Goal: Register for event/course

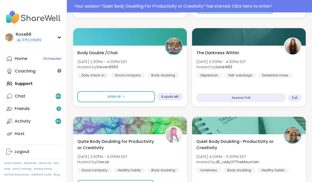
scroll to position [246, 0]
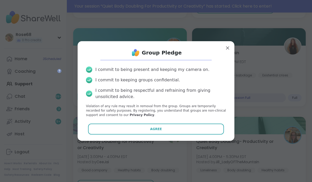
click at [135, 135] on button "Agree" at bounding box center [156, 129] width 136 height 11
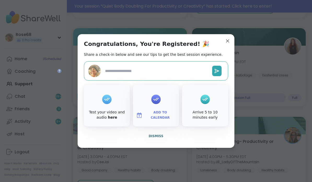
type textarea "*"
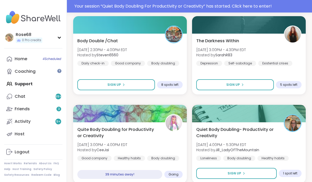
scroll to position [259, 0]
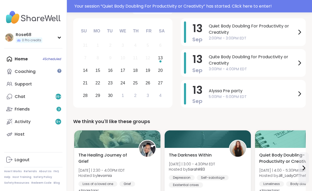
scroll to position [85, 0]
click at [218, 88] on span "Alyssa Pre party" at bounding box center [253, 91] width 88 height 6
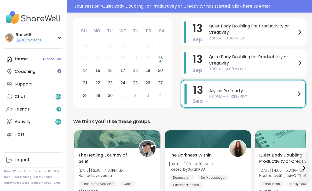
scroll to position [0, 0]
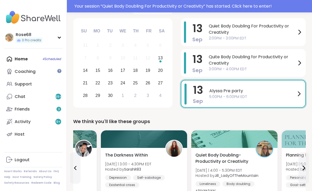
scroll to position [85, 0]
click at [209, 94] on span "5:00PM - 6:00PM EDT" at bounding box center [252, 96] width 87 height 5
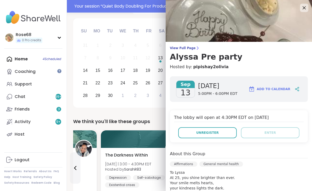
click at [202, 134] on span "Unregister" at bounding box center [207, 132] width 22 height 5
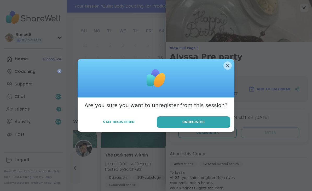
click at [192, 124] on span "Unregister" at bounding box center [193, 122] width 22 height 5
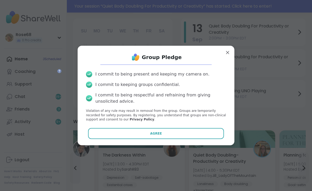
click at [190, 137] on button "Agree" at bounding box center [156, 133] width 136 height 11
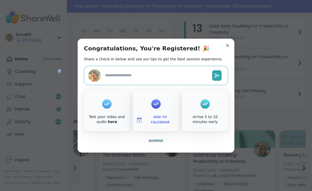
click at [232, 48] on div "Congratulations, You're Registered! 🎉 Share a check-in below and see our tips t…" at bounding box center [156, 96] width 157 height 114
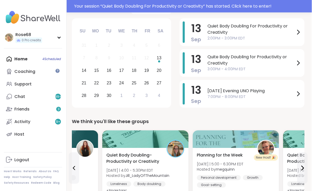
scroll to position [85, 1]
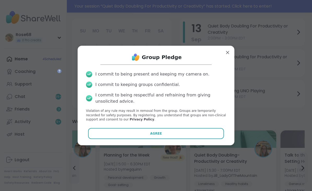
click at [181, 135] on button "Agree" at bounding box center [156, 133] width 136 height 11
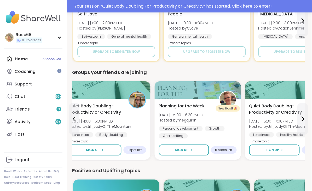
scroll to position [429, 1]
click at [303, 116] on icon at bounding box center [303, 119] width 6 height 6
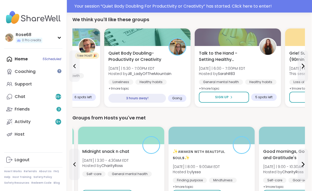
scroll to position [187, 0]
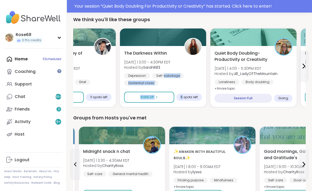
click at [193, 80] on div "Depression Self-sabotage Existential crises" at bounding box center [163, 79] width 78 height 13
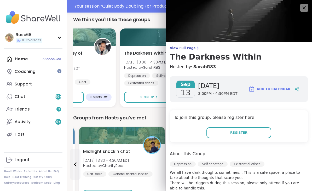
click at [158, 114] on div "Groups from Hosts you've met" at bounding box center [189, 117] width 233 height 7
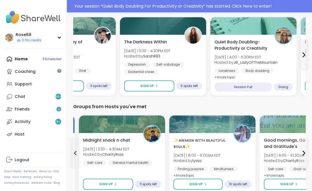
scroll to position [198, 0]
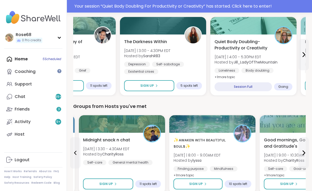
click at [186, 181] on button "Sign Up" at bounding box center [198, 184] width 49 height 11
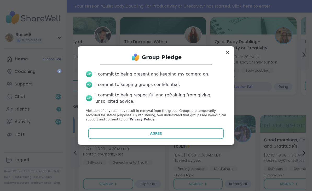
click at [171, 139] on button "Agree" at bounding box center [156, 133] width 136 height 11
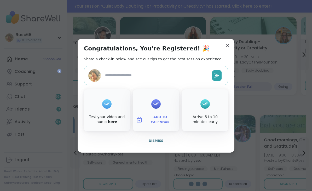
type textarea "*"
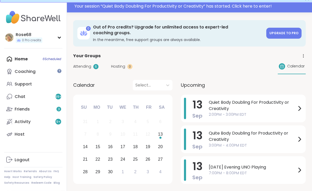
scroll to position [0, 0]
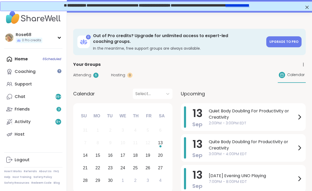
click at [281, 73] on icon at bounding box center [282, 75] width 4 height 4
click at [81, 72] on span "Attending" at bounding box center [82, 74] width 18 height 5
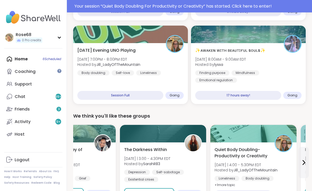
scroll to position [229, 0]
